Goal: Communication & Community: Share content

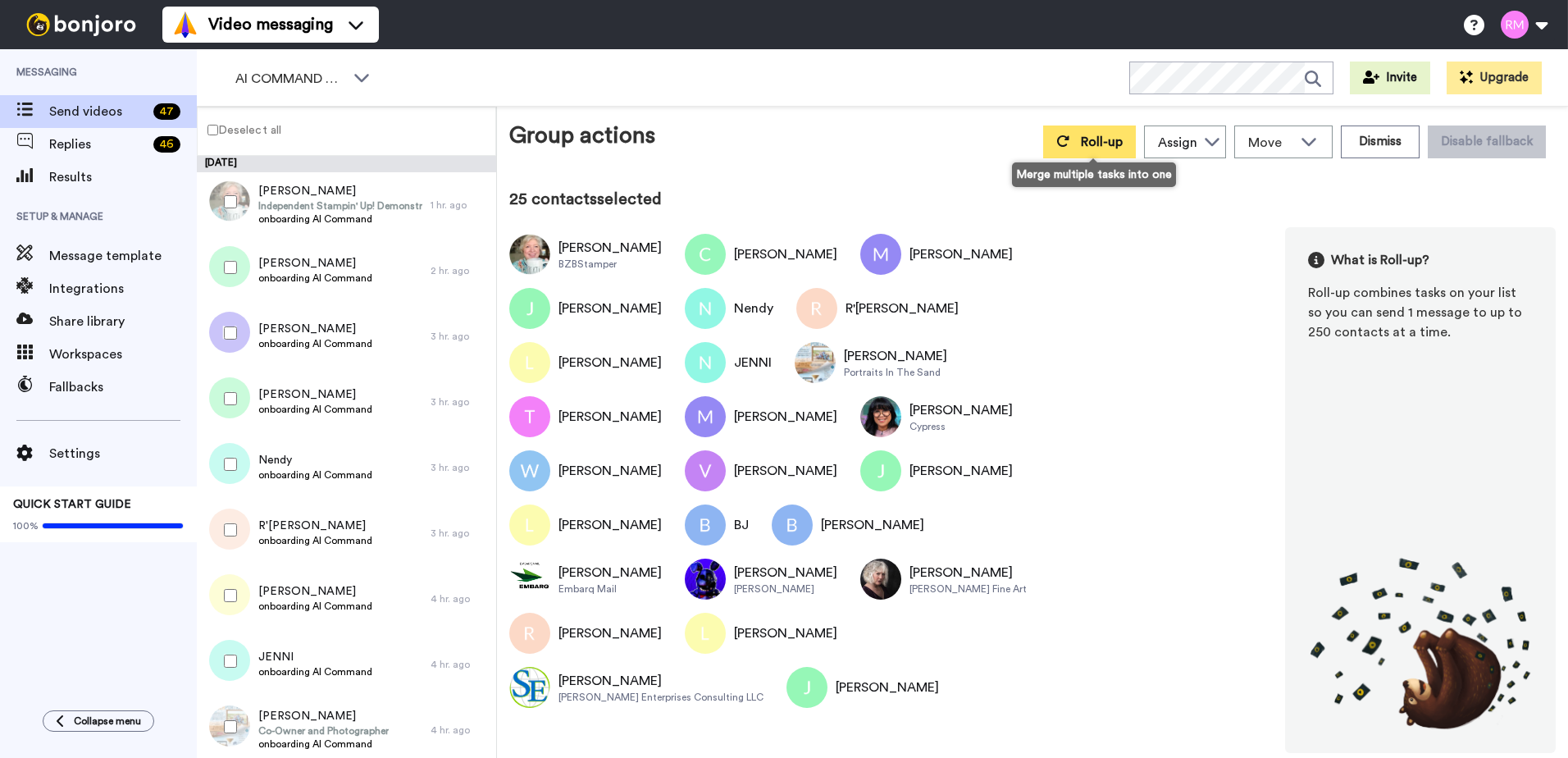
click at [1102, 146] on span "Roll-up" at bounding box center [1102, 142] width 42 height 13
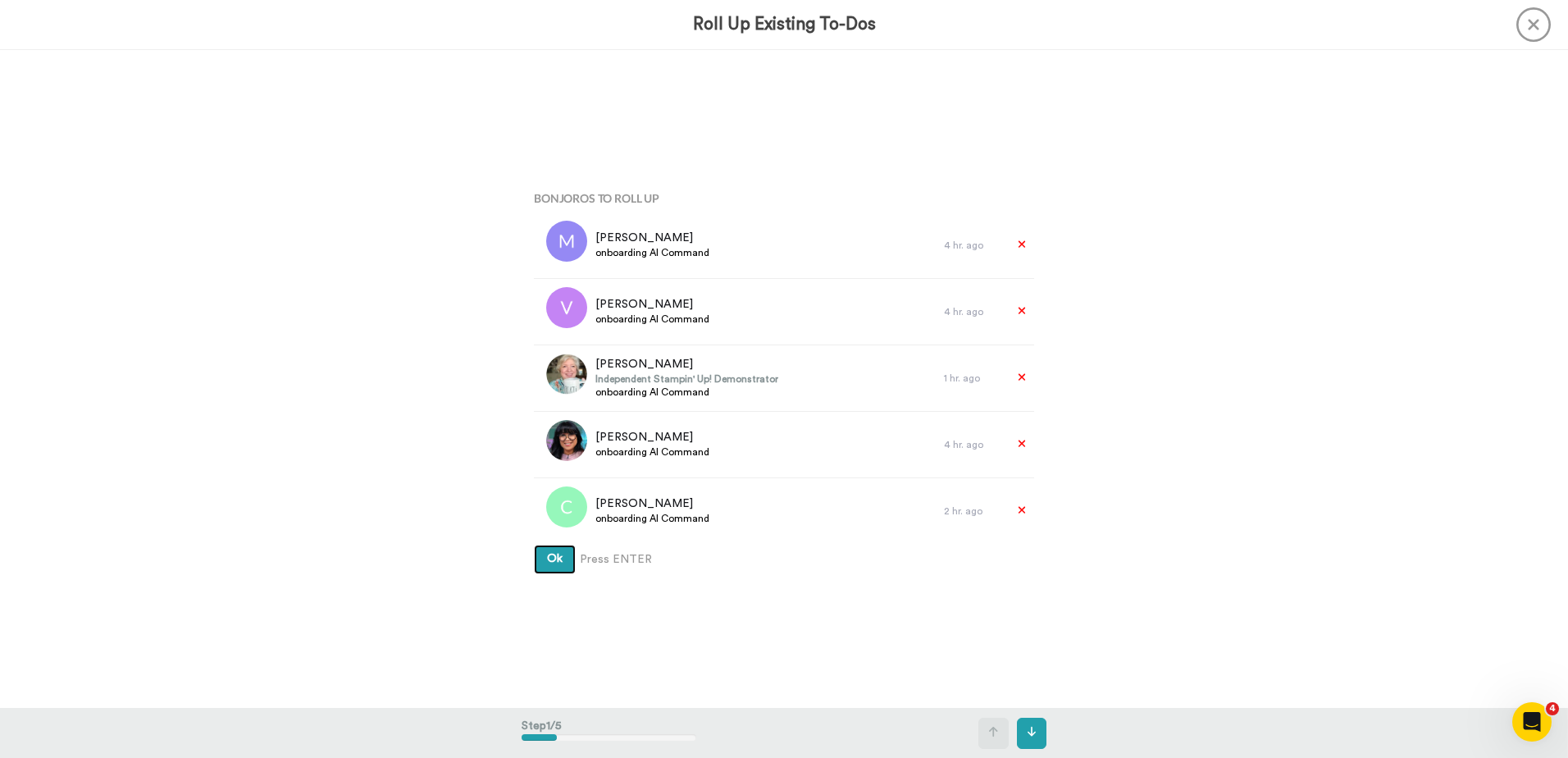
click at [547, 559] on span "Ok" at bounding box center [555, 559] width 16 height 11
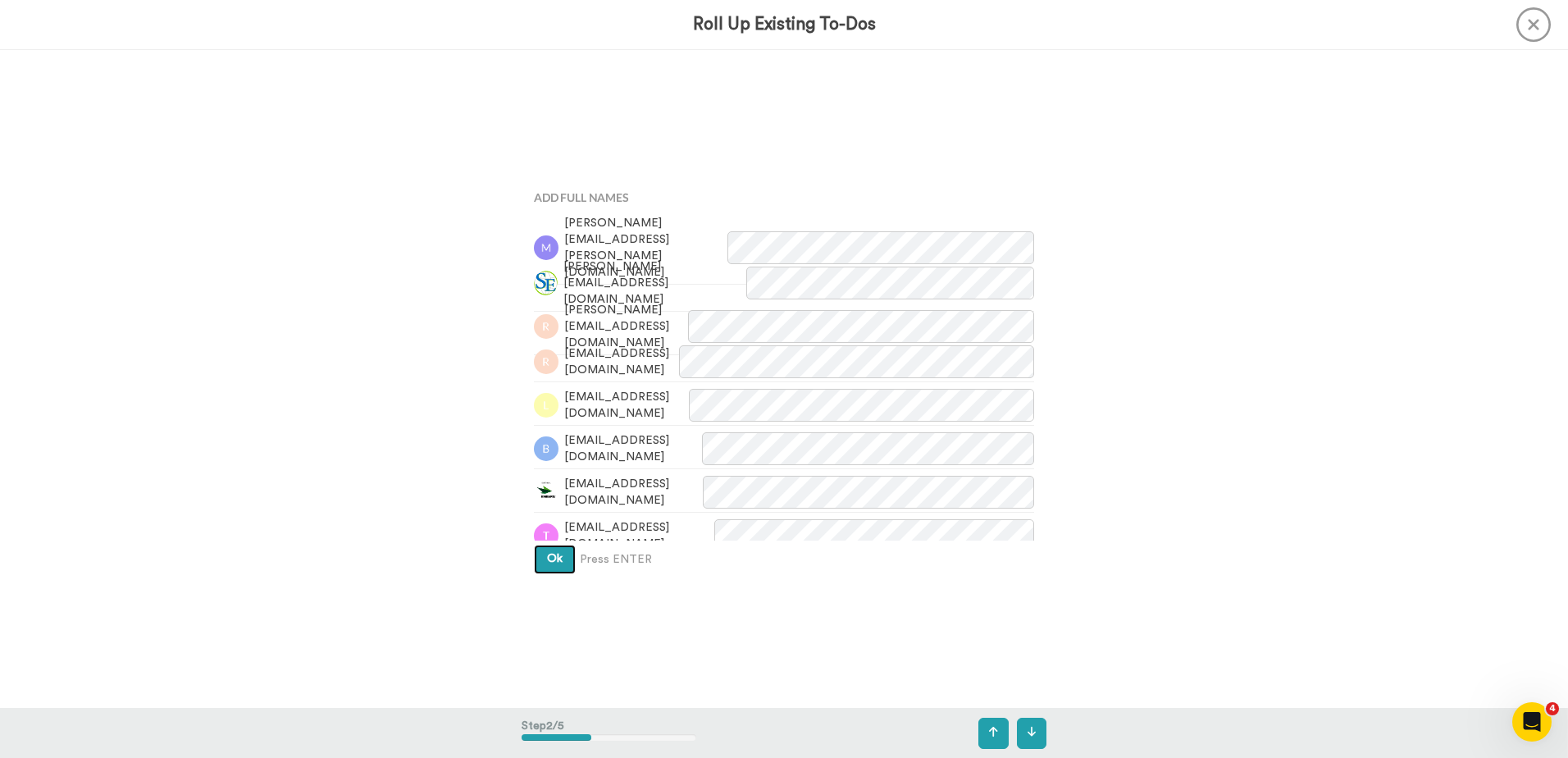
click at [551, 559] on span "Ok" at bounding box center [555, 559] width 16 height 11
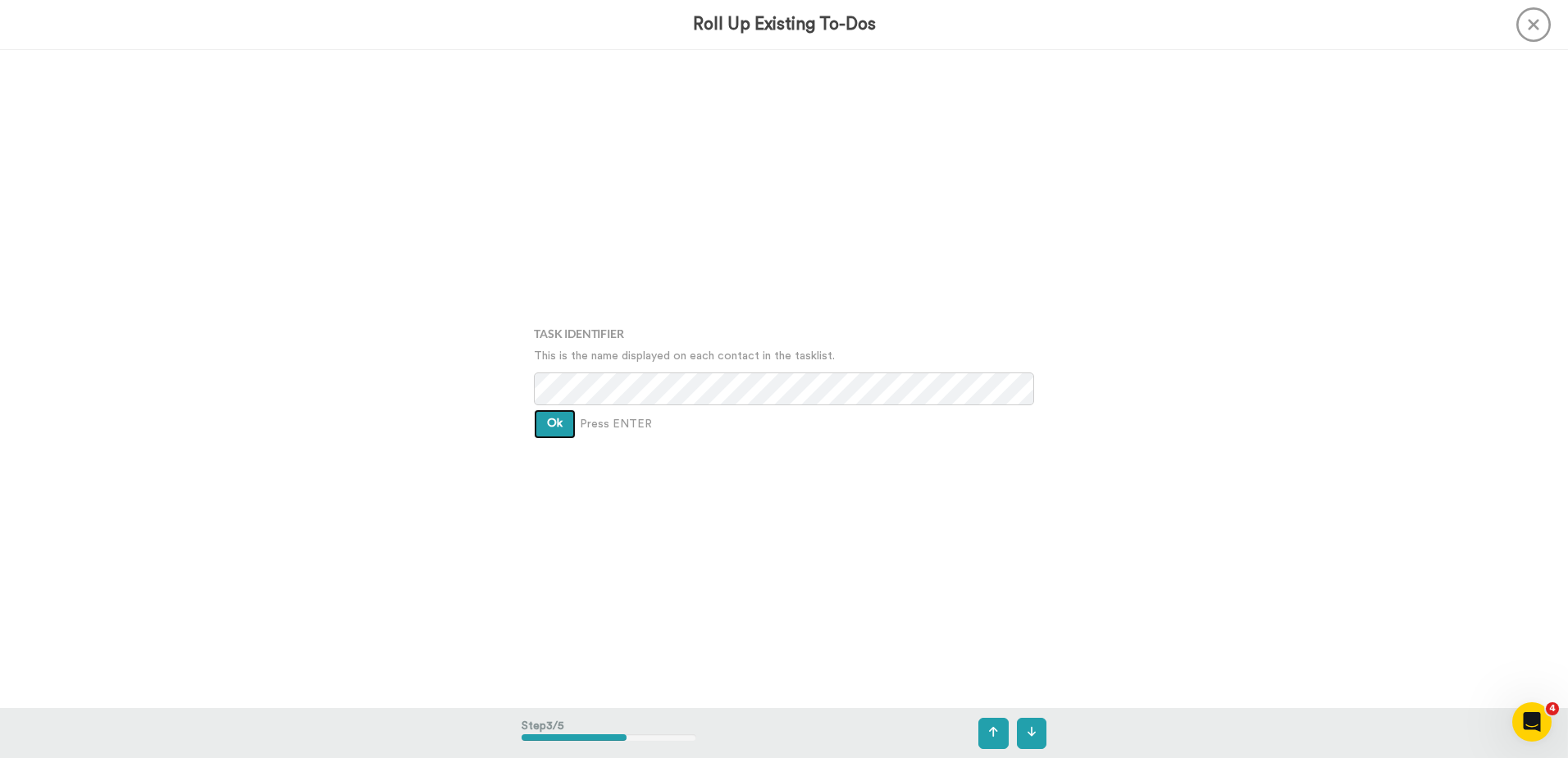
click at [540, 420] on button "Ok" at bounding box center [555, 424] width 42 height 30
click at [540, 420] on button "Ok" at bounding box center [555, 412] width 42 height 30
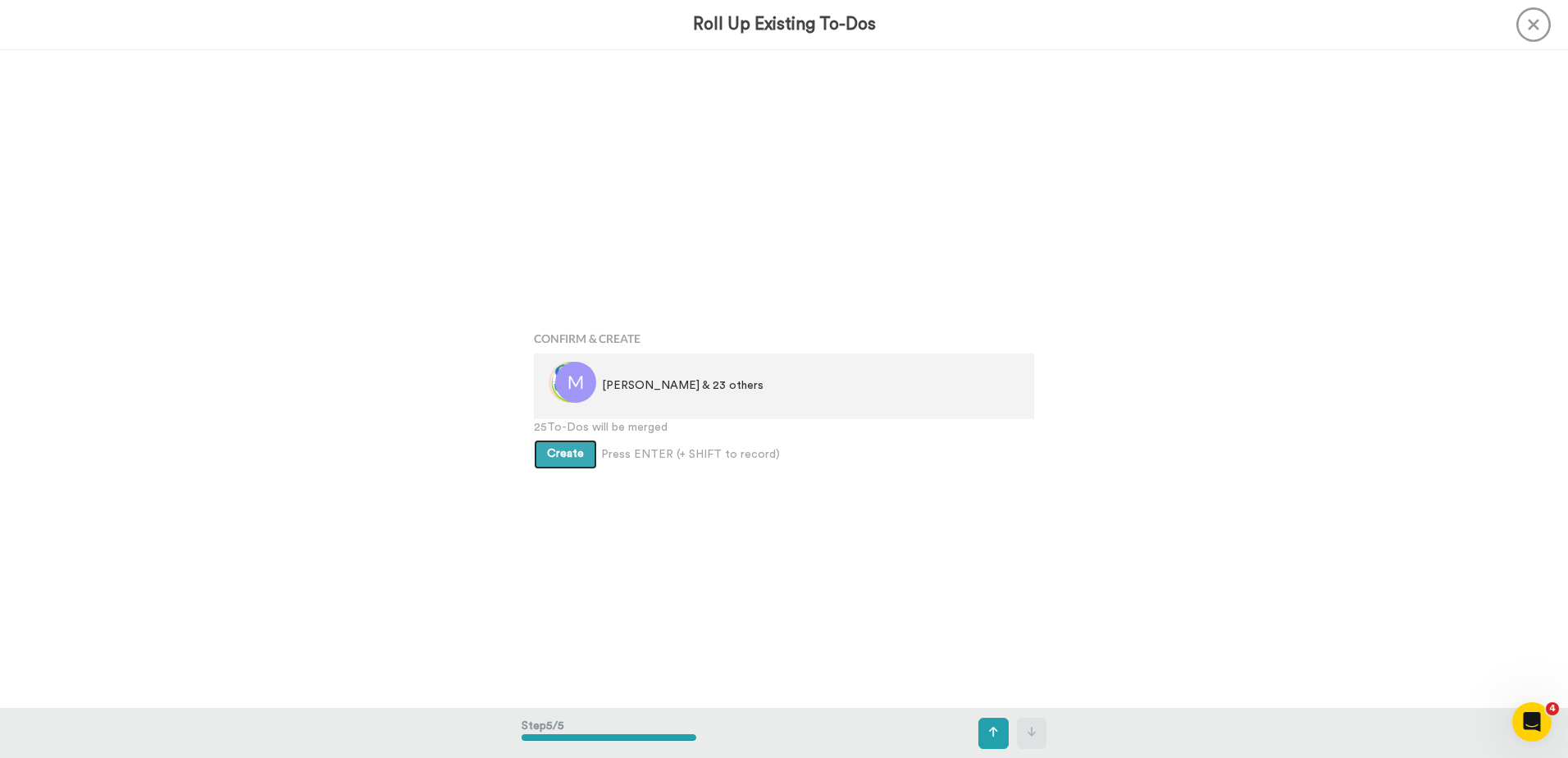
scroll to position [2634, 0]
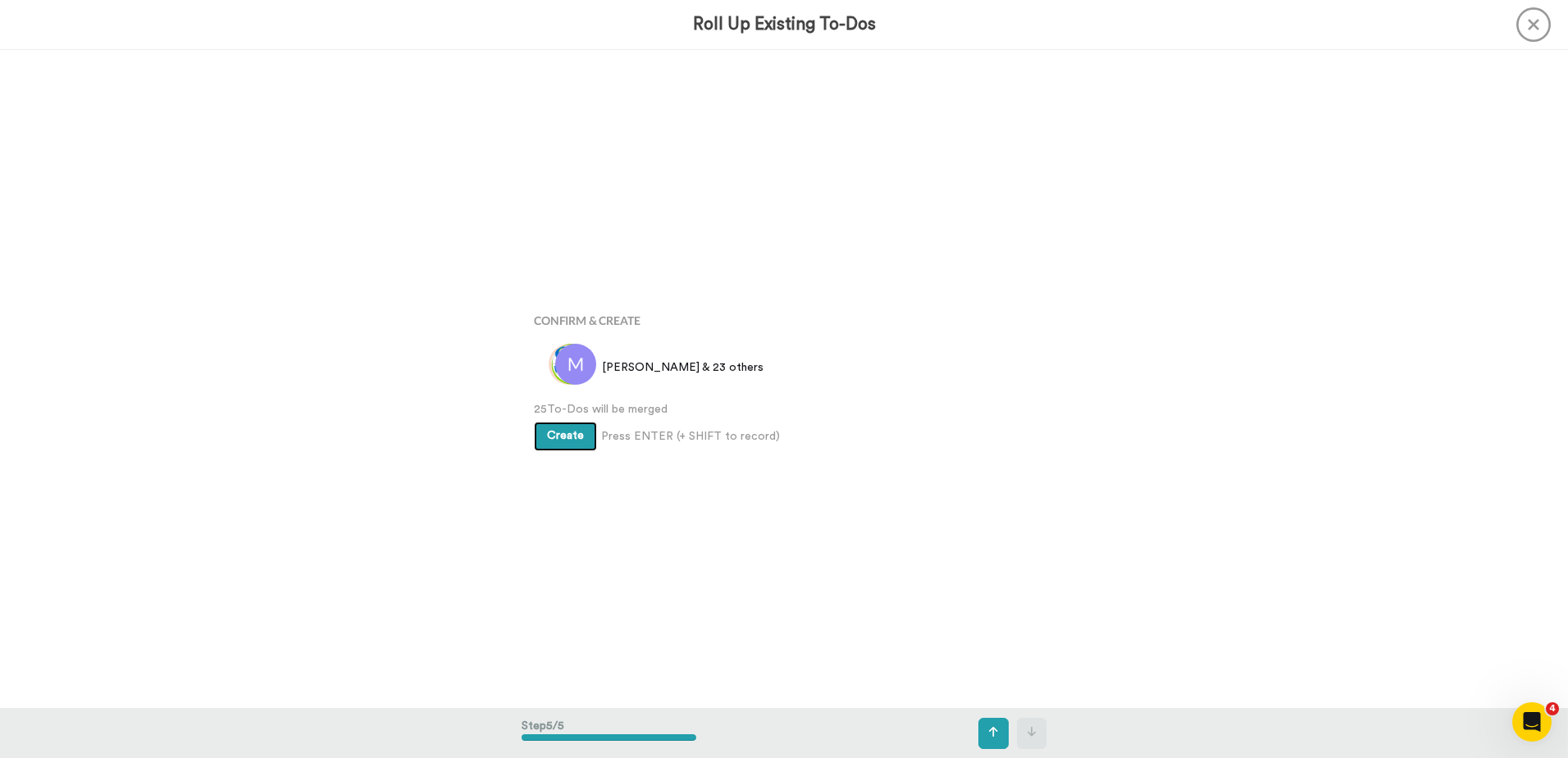
click at [548, 438] on span "Create" at bounding box center [566, 436] width 37 height 11
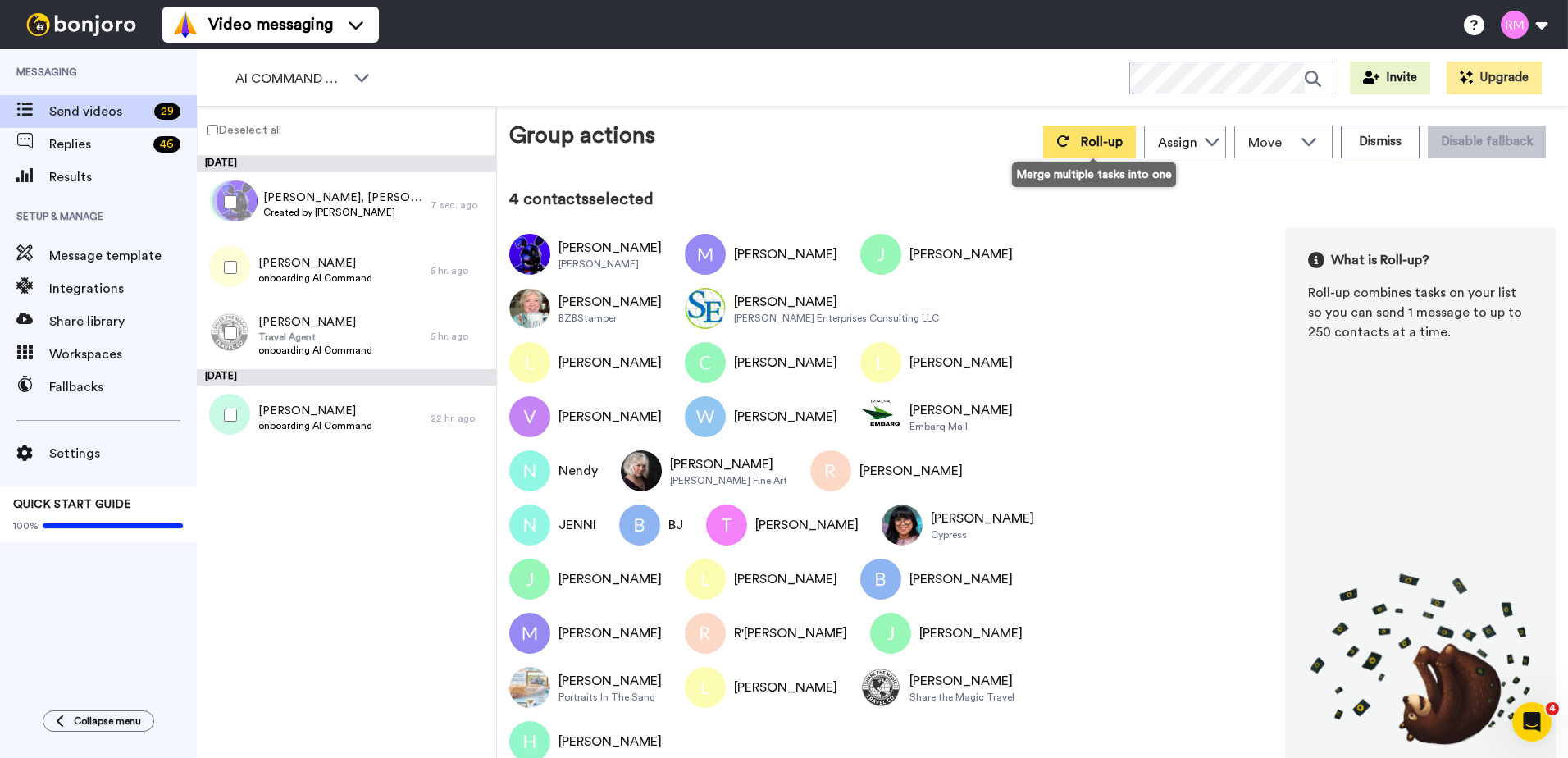
click at [1089, 144] on span "Roll-up" at bounding box center [1102, 142] width 42 height 13
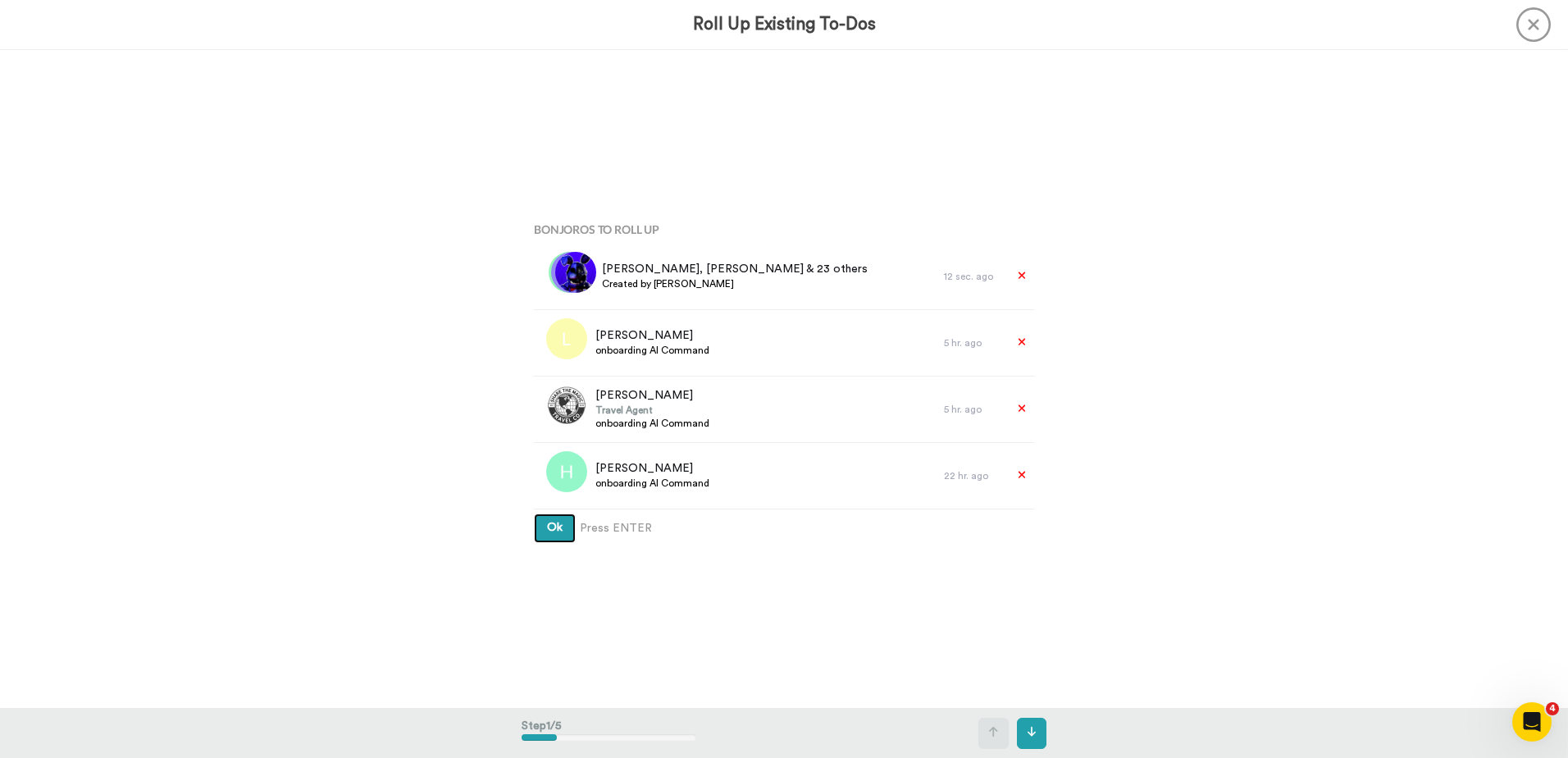
click at [551, 533] on button "Ok" at bounding box center [555, 529] width 42 height 30
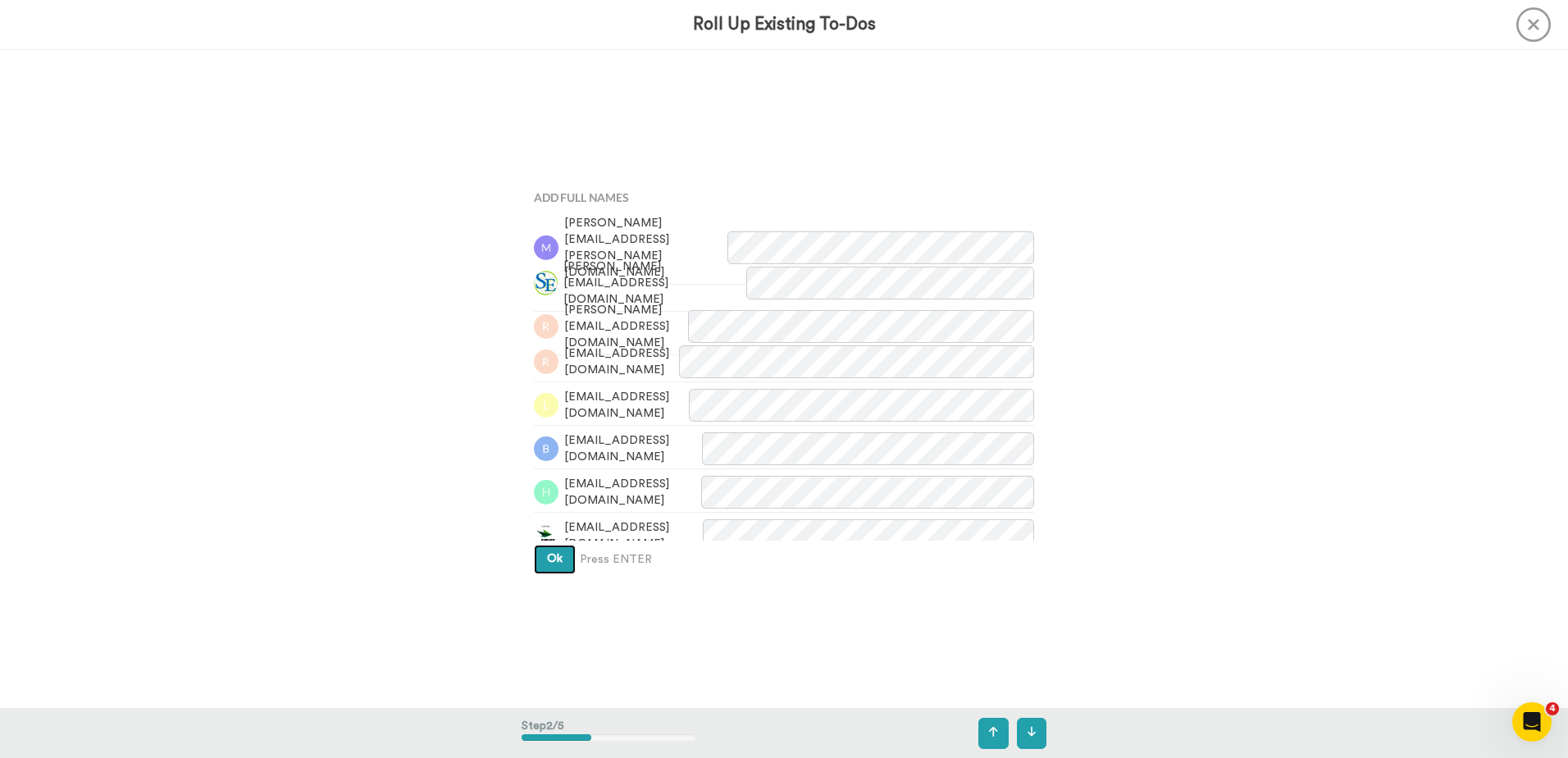
click at [547, 556] on span "Ok" at bounding box center [555, 559] width 16 height 11
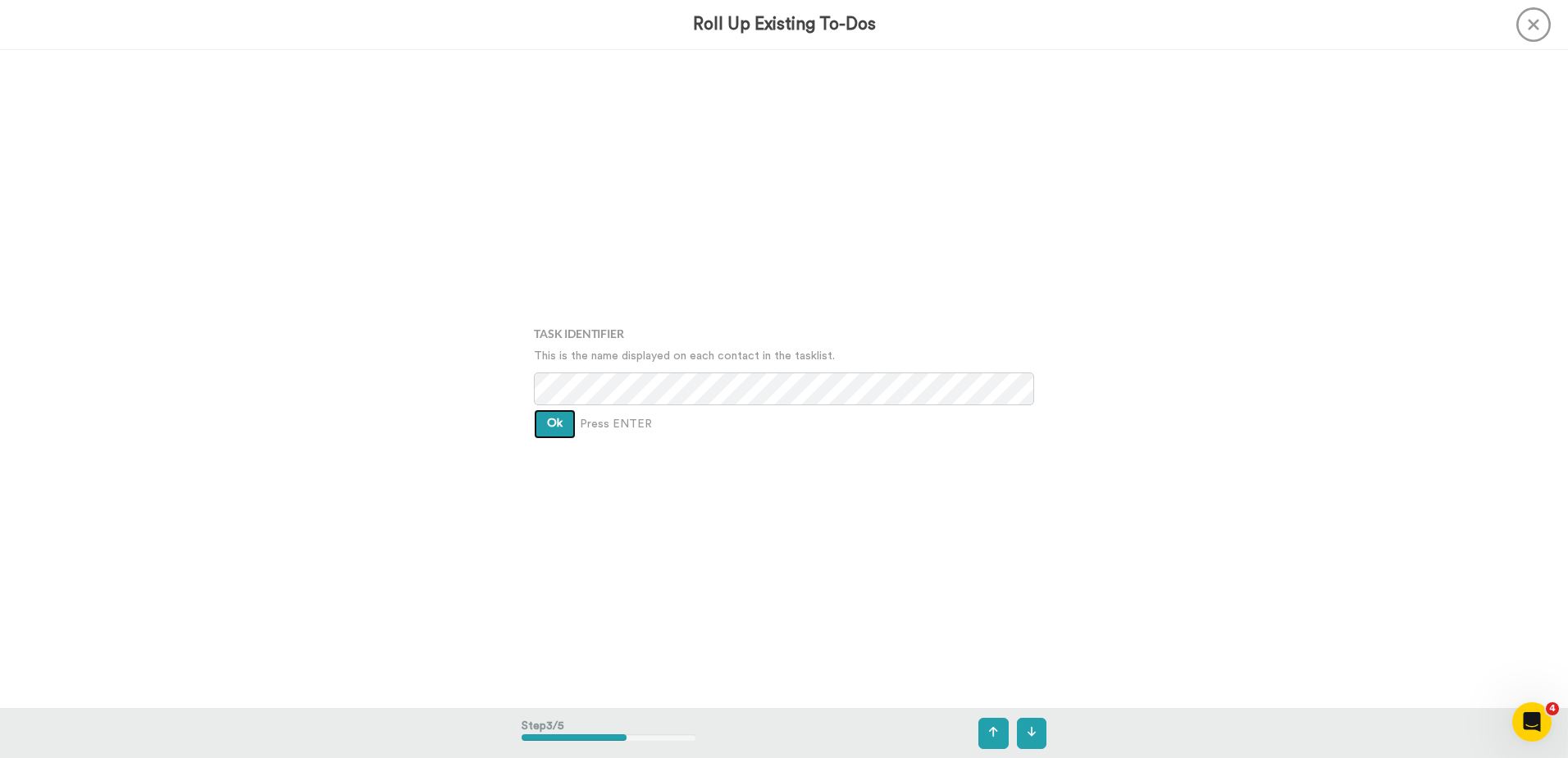
click at [555, 425] on span "Ok" at bounding box center [555, 423] width 16 height 11
click at [553, 409] on span "Ok" at bounding box center [555, 411] width 16 height 11
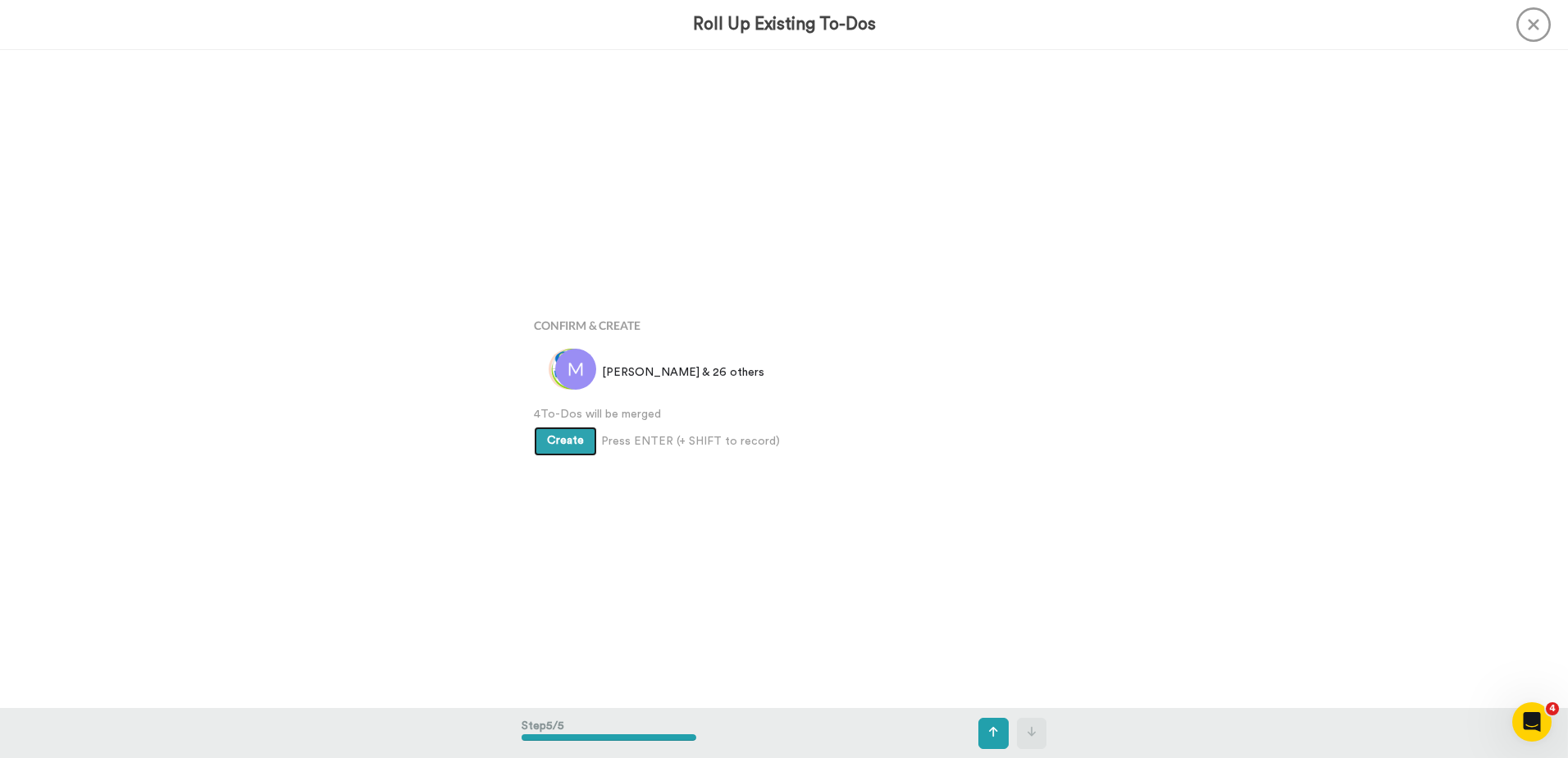
scroll to position [2634, 0]
click at [560, 431] on span "Create" at bounding box center [566, 436] width 37 height 11
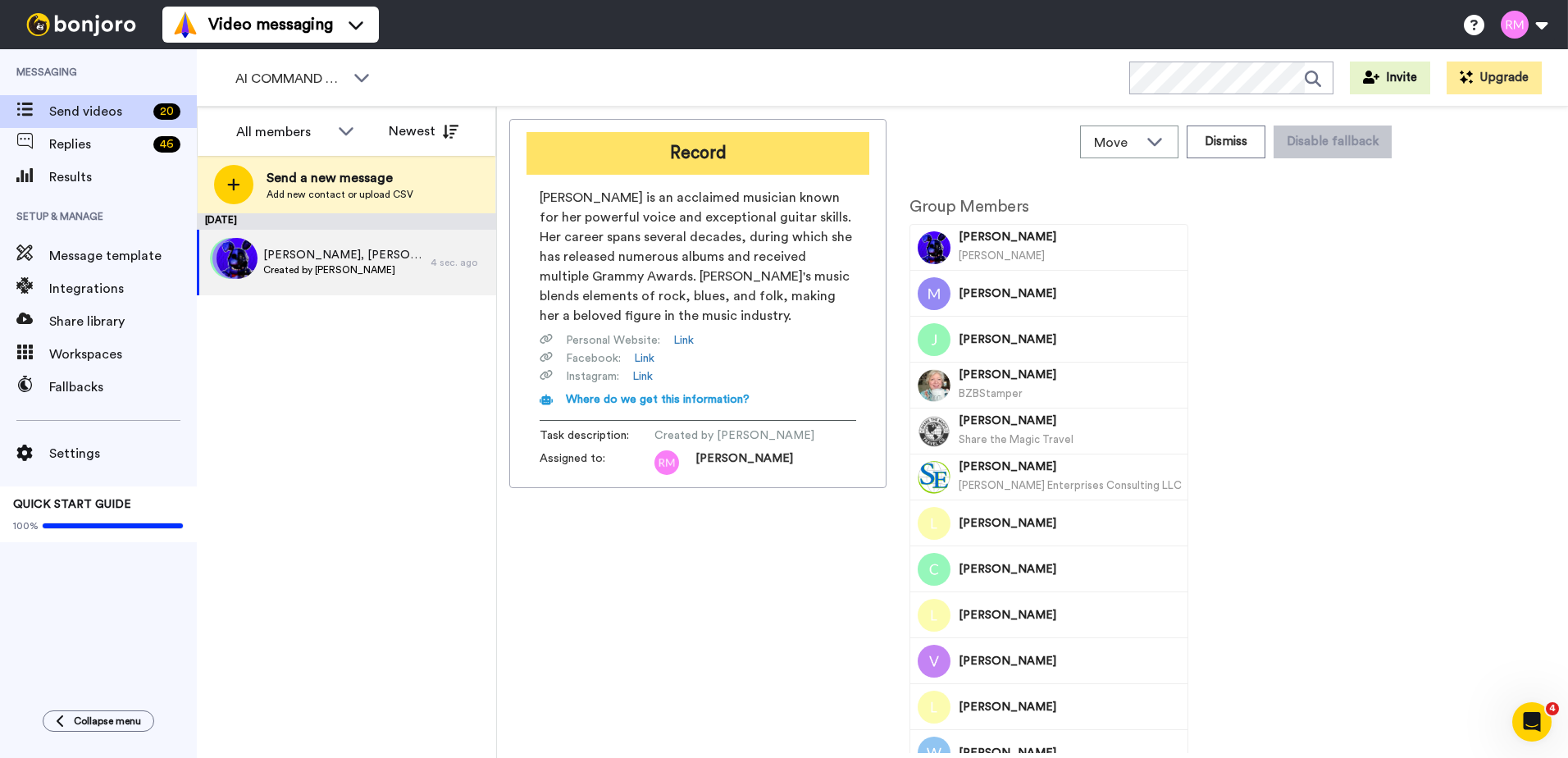
click at [655, 167] on button "Record" at bounding box center [698, 153] width 343 height 43
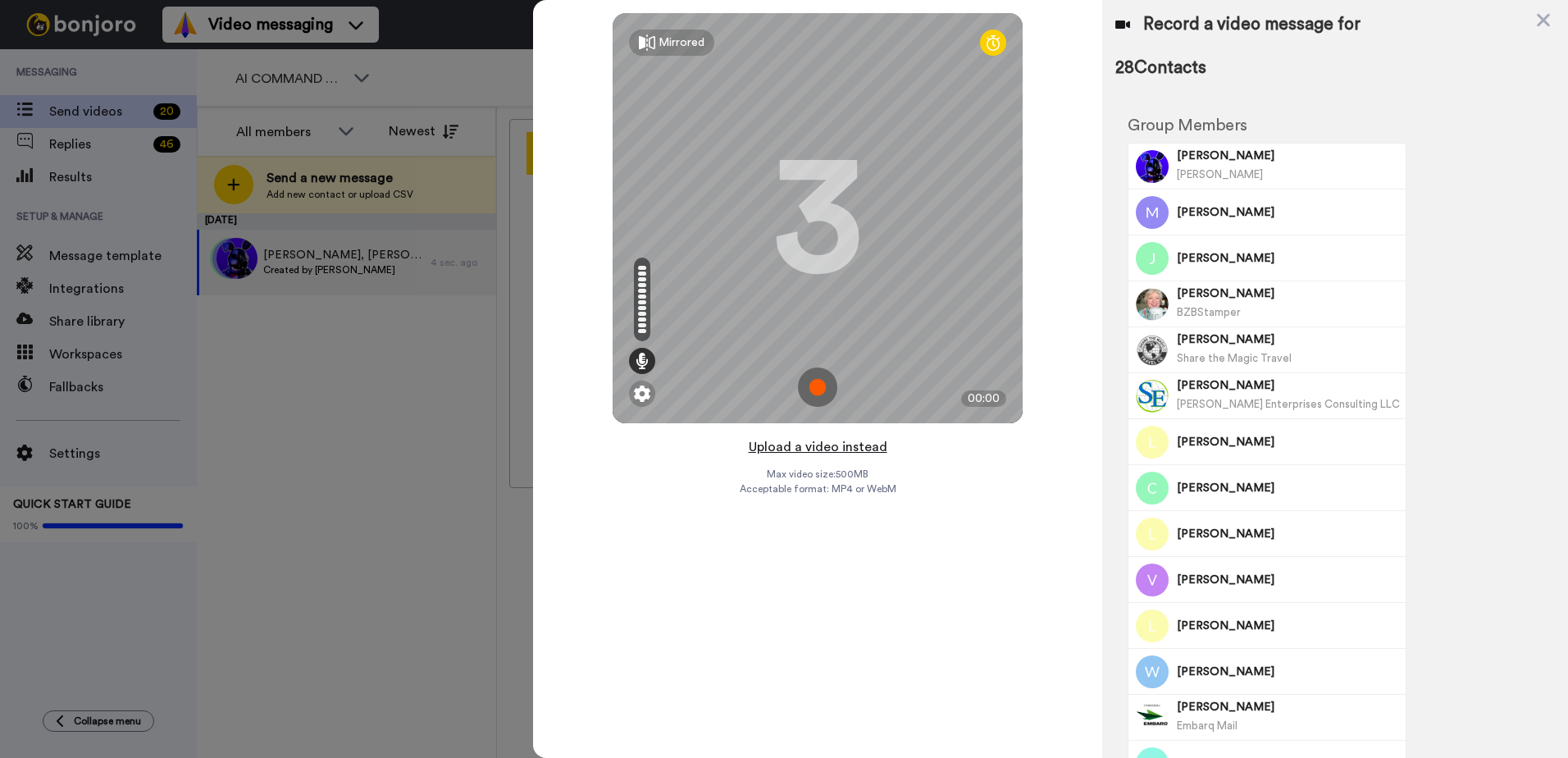
click at [774, 446] on button "Upload a video instead" at bounding box center [818, 447] width 148 height 21
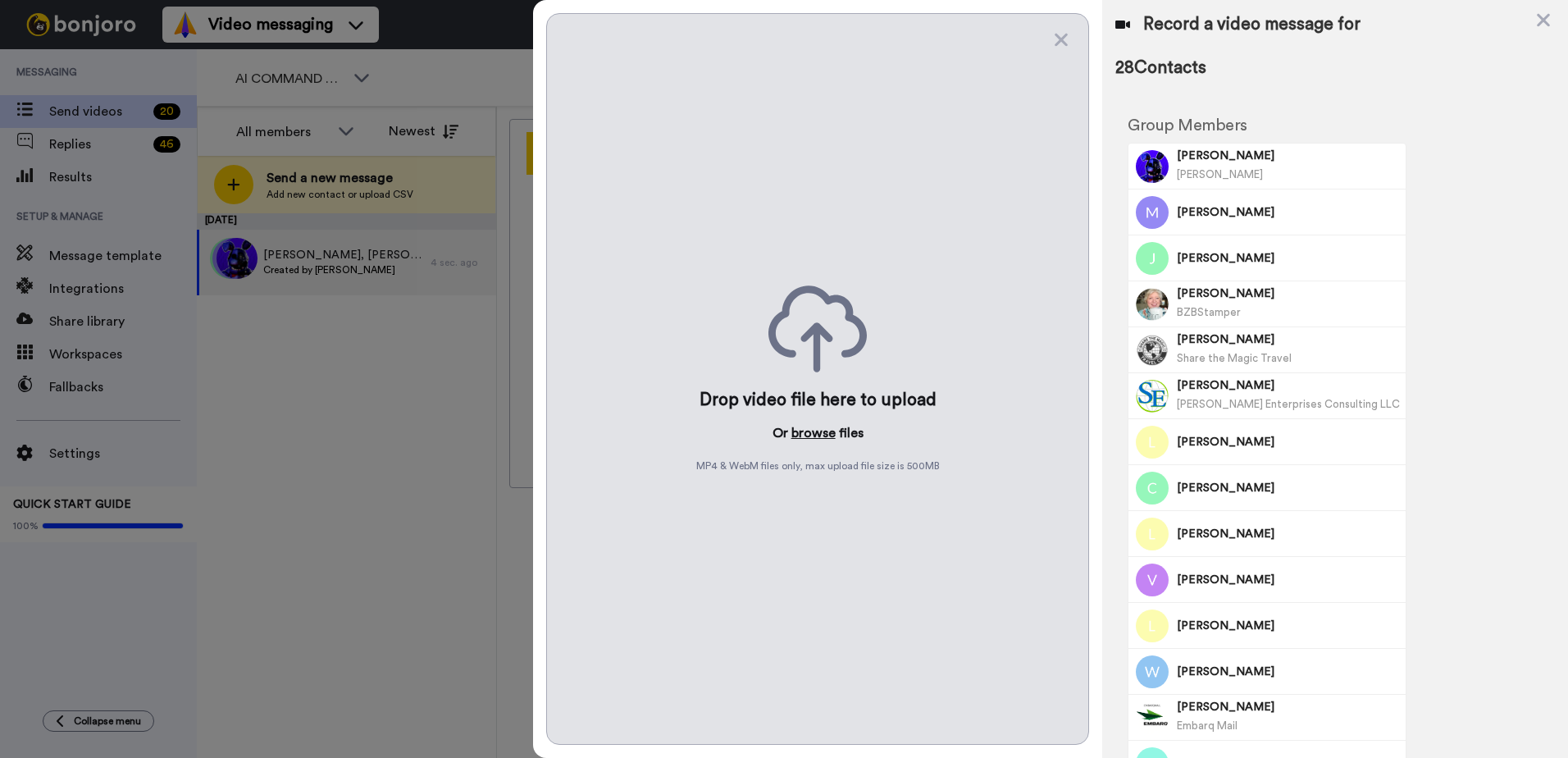
click at [813, 426] on button "browse" at bounding box center [814, 432] width 45 height 19
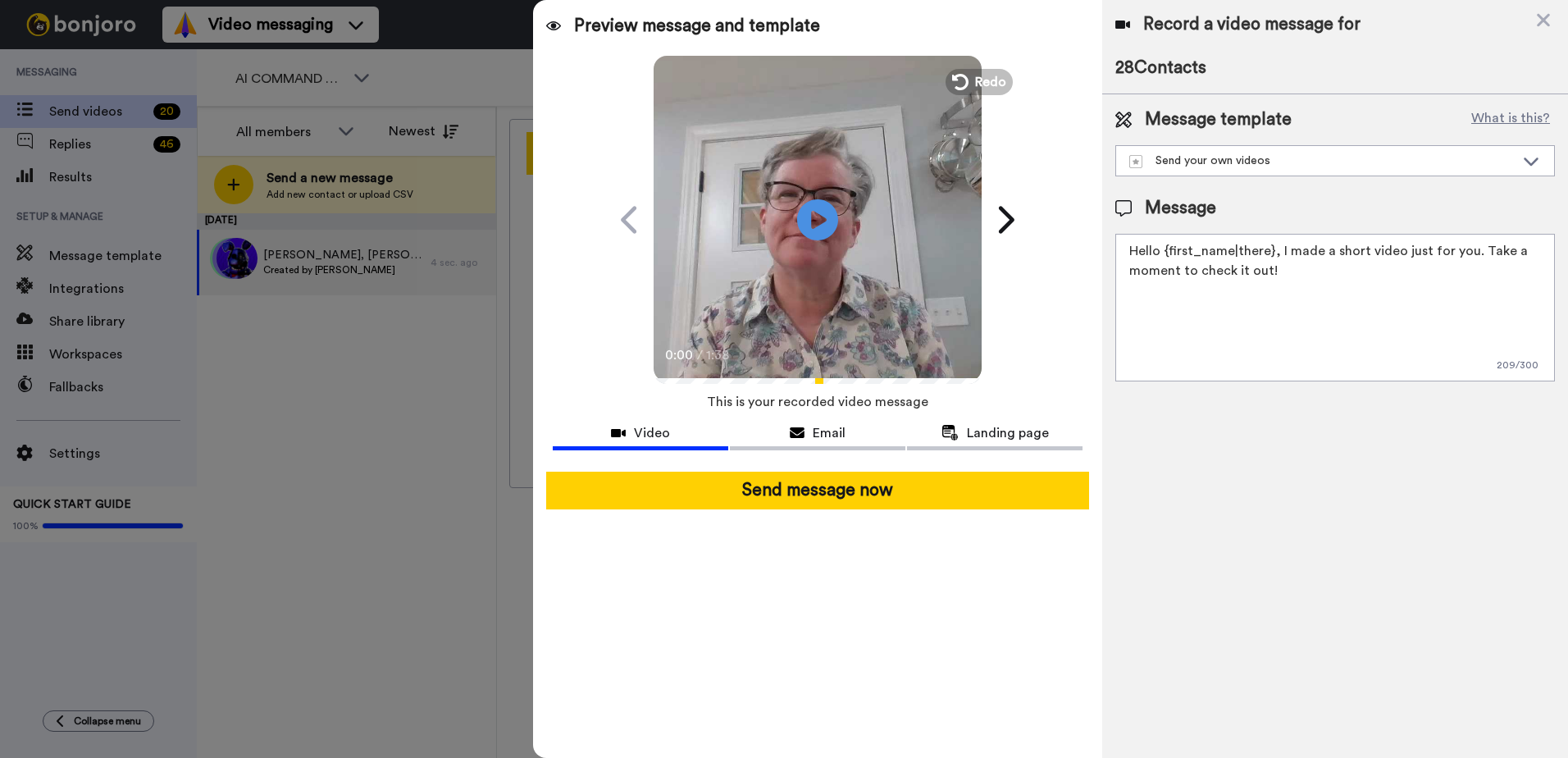
drag, startPoint x: 779, startPoint y: 492, endPoint x: 806, endPoint y: 601, distance: 112.3
click at [805, 601] on div "Preview message and template Play/Pause 0:00 / 1:38 A quick video just for you …" at bounding box center [818, 379] width 569 height 758
click at [1318, 158] on div "Send your own videos" at bounding box center [1322, 161] width 386 height 17
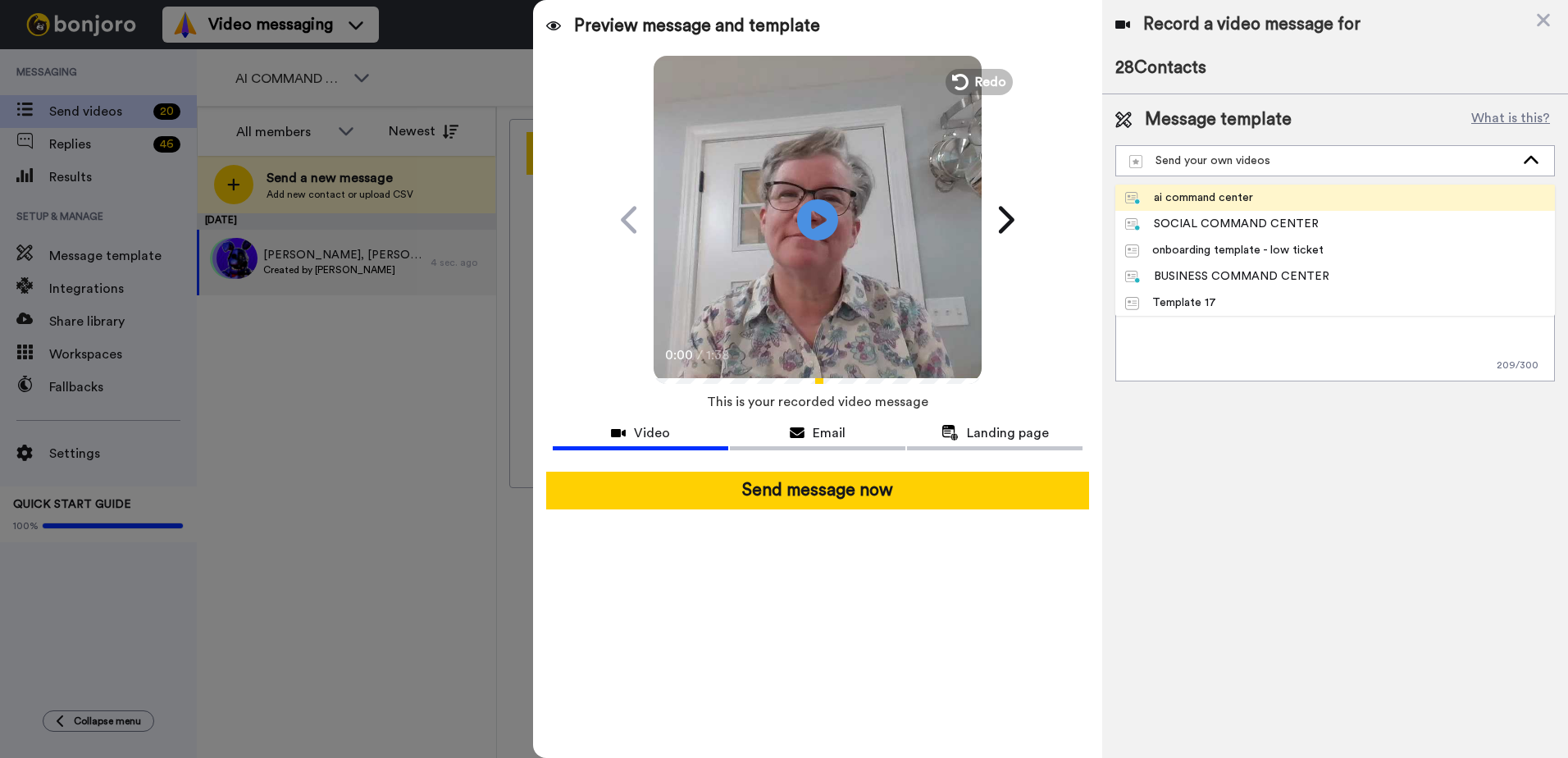
click at [1334, 198] on li "ai command center" at bounding box center [1335, 198] width 440 height 26
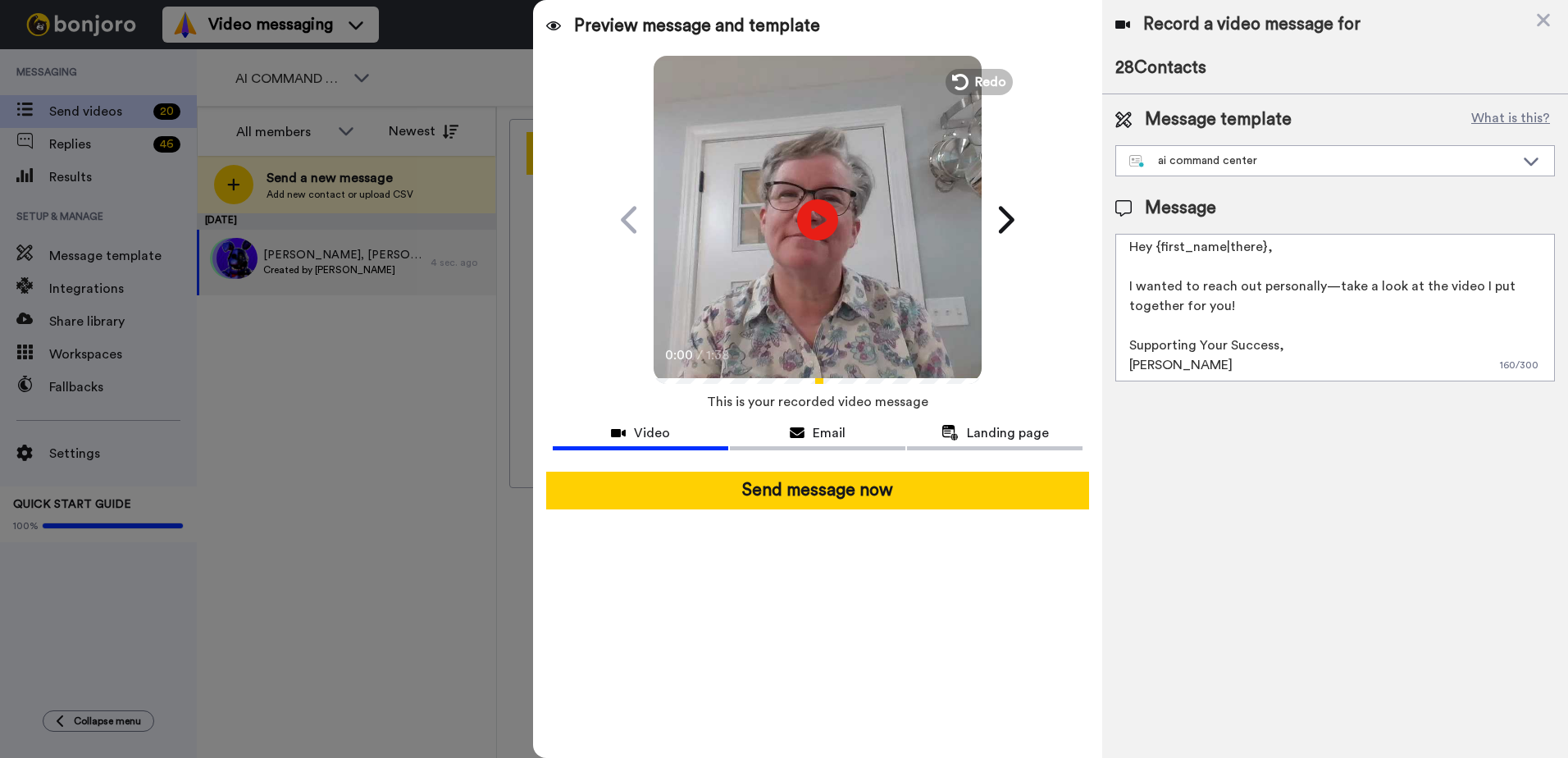
scroll to position [5, 0]
drag, startPoint x: 1274, startPoint y: 340, endPoint x: 1282, endPoint y: 333, distance: 10.6
click at [1276, 339] on textarea "Hey {first_name|there}, I wanted to reach out personally—take a look at the vid…" at bounding box center [1335, 307] width 440 height 148
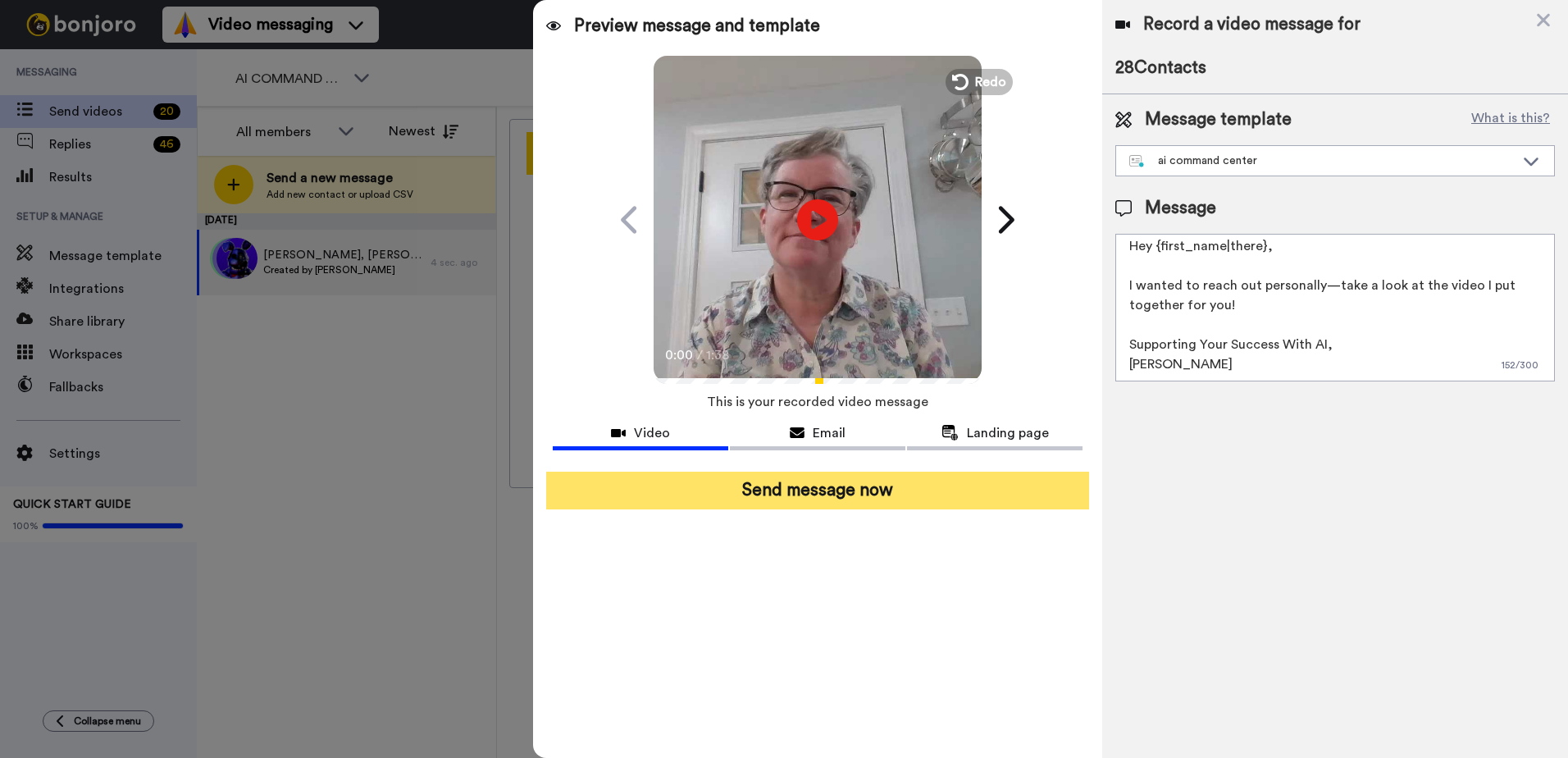
type textarea "Hey {first_name|there}, I wanted to reach out personally—take a look at the vid…"
click at [775, 483] on button "Send message now" at bounding box center [818, 491] width 543 height 38
